Goal: Task Accomplishment & Management: Manage account settings

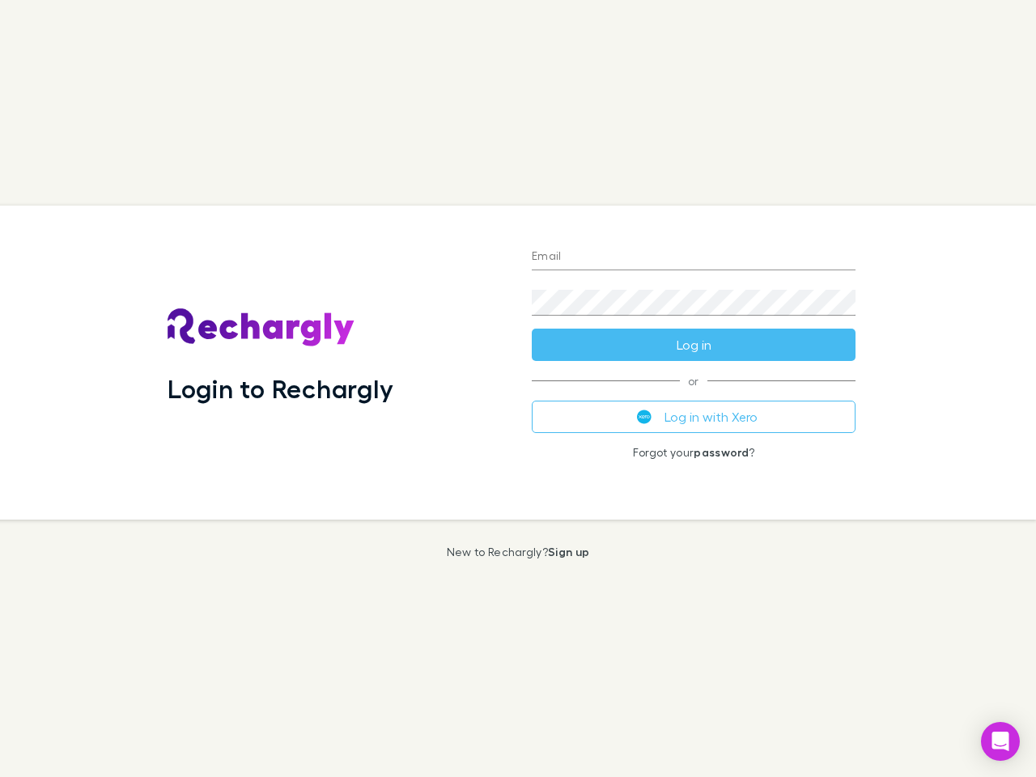
click at [518, 388] on div "Login to Rechargly" at bounding box center [337, 362] width 364 height 314
click at [693, 257] on input "Email" at bounding box center [694, 257] width 324 height 26
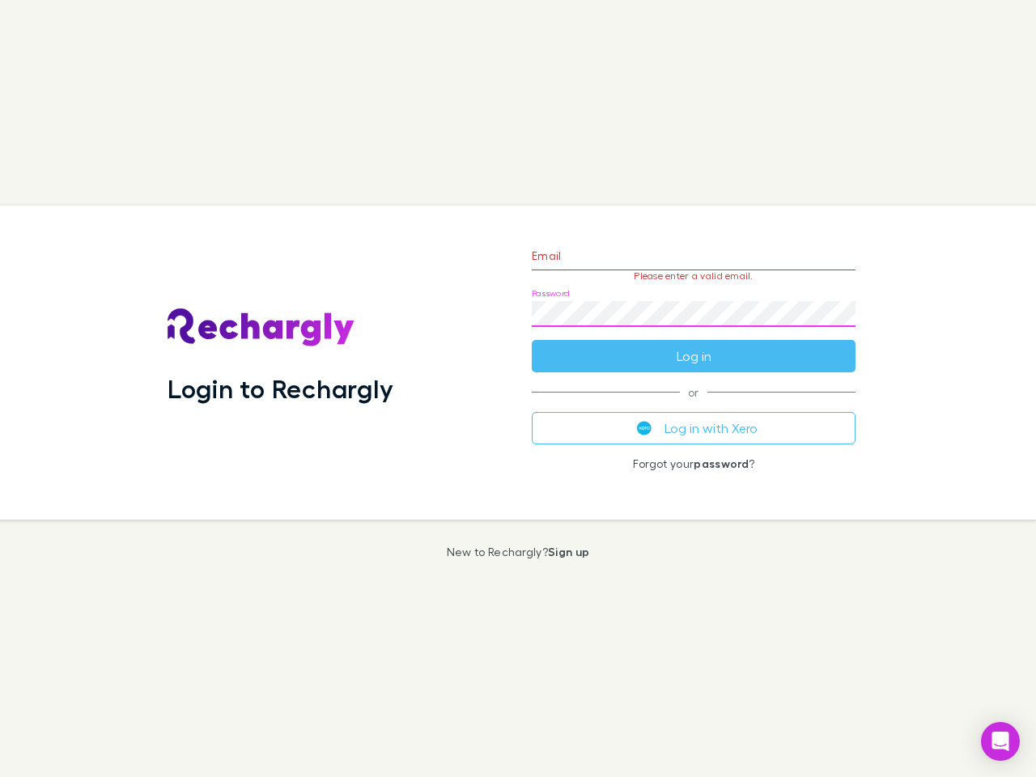
click at [693, 345] on form "Email Please enter a valid email. Password Log in" at bounding box center [694, 301] width 324 height 141
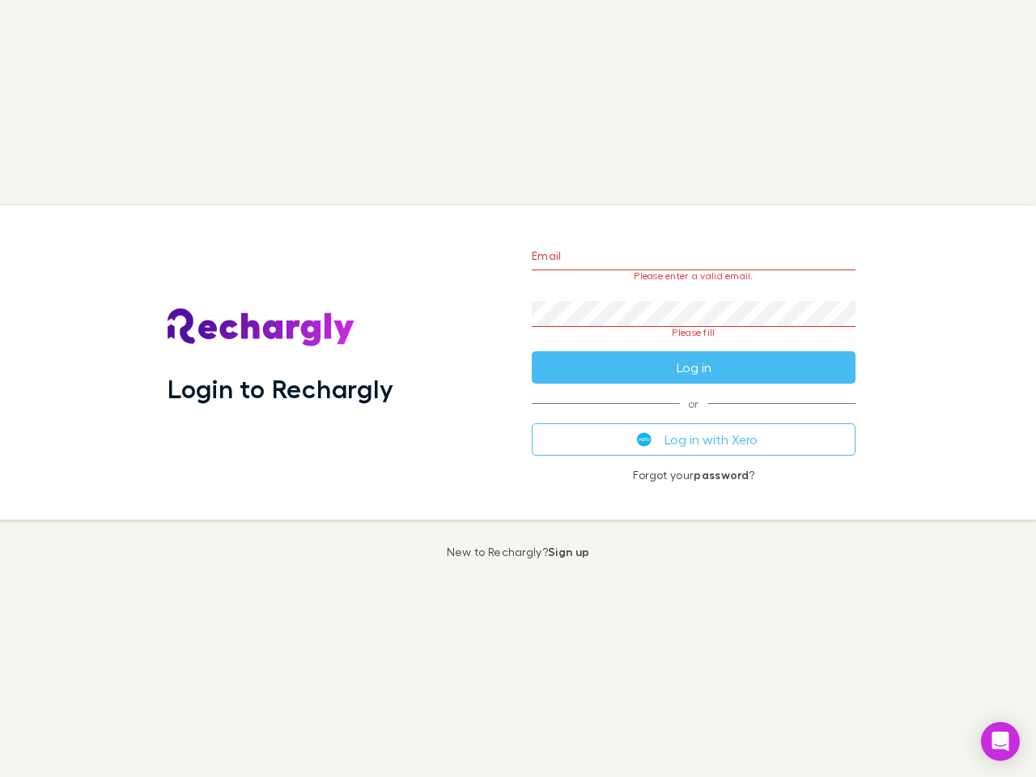
click at [693, 417] on div "Email Please enter a valid email. Password Please fill Log in or Log in with Xe…" at bounding box center [694, 362] width 350 height 314
click at [1000, 741] on icon "Open Intercom Messenger" at bounding box center [1000, 740] width 17 height 19
